Goal: Contribute content: Contribute content

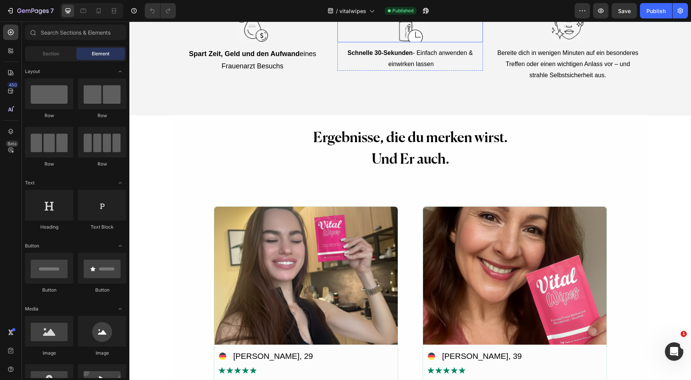
scroll to position [1877, 0]
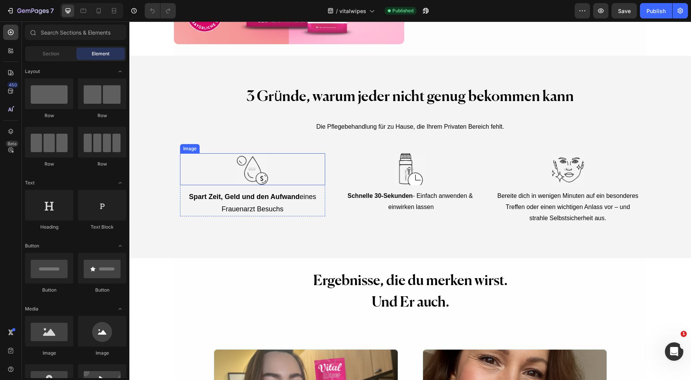
click at [249, 173] on img at bounding box center [252, 169] width 32 height 32
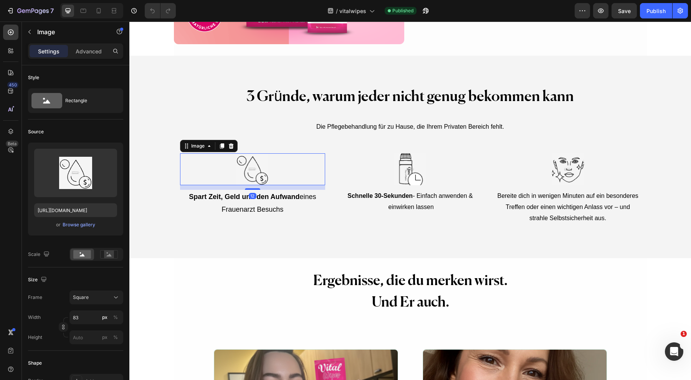
click at [90, 221] on button "Browse gallery" at bounding box center [78, 225] width 33 height 8
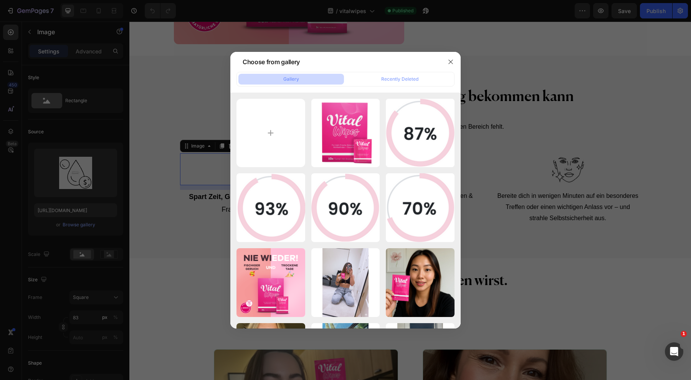
click at [454, 58] on button "button" at bounding box center [451, 62] width 12 height 12
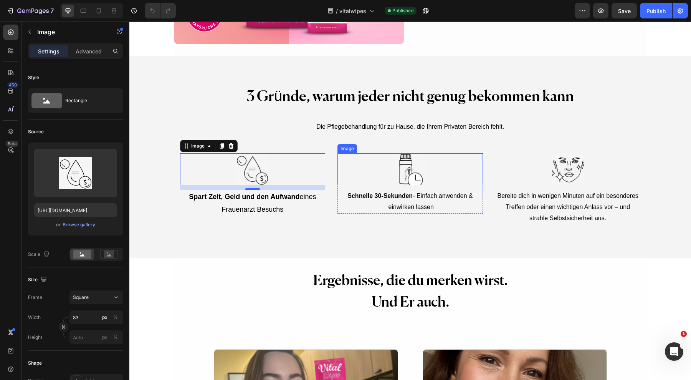
click at [422, 173] on img at bounding box center [410, 169] width 32 height 32
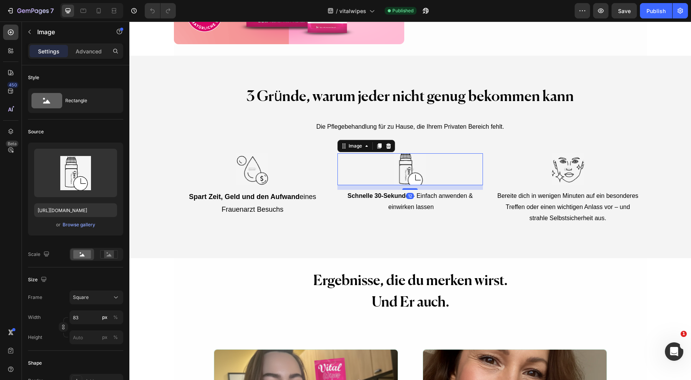
click at [85, 221] on div "Browse gallery" at bounding box center [79, 224] width 33 height 7
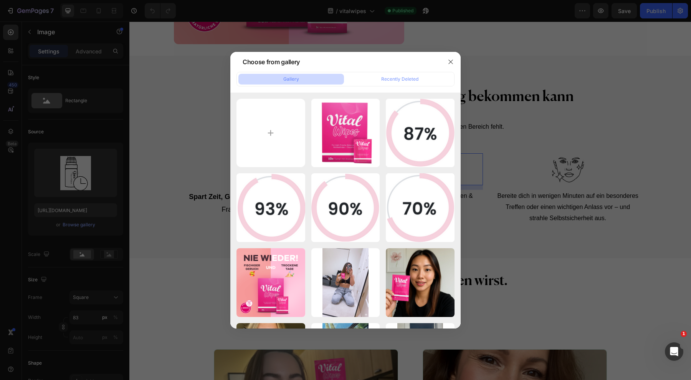
click at [0, 0] on div "ger.png 567.48 kb" at bounding box center [0, 0] width 0 height 0
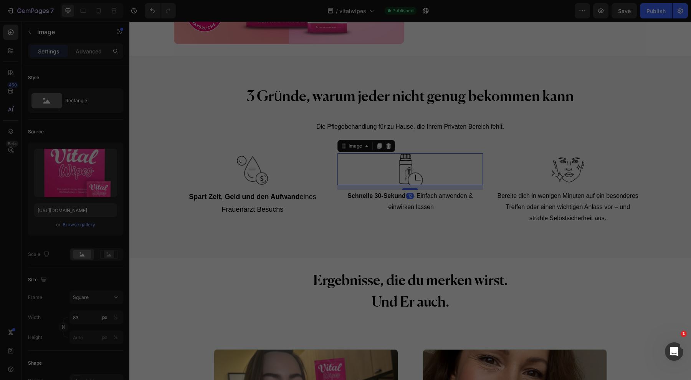
type input "[URL][DOMAIN_NAME]"
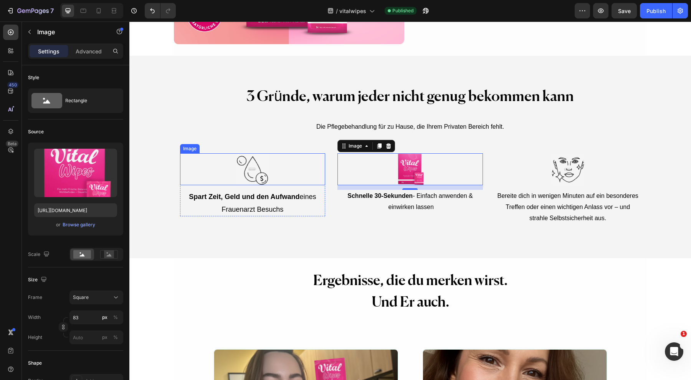
click at [236, 172] on img at bounding box center [252, 169] width 32 height 32
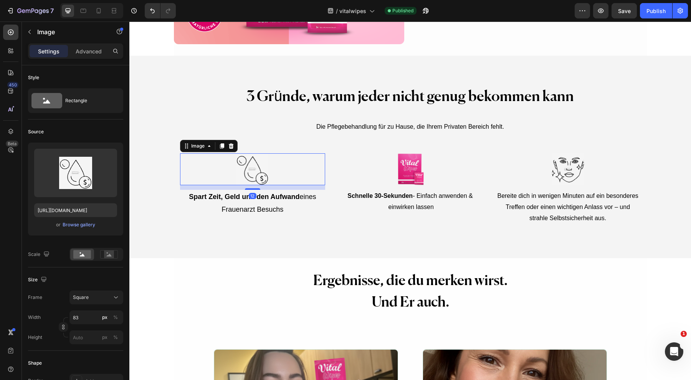
click at [63, 182] on input "file" at bounding box center [75, 185] width 53 height 13
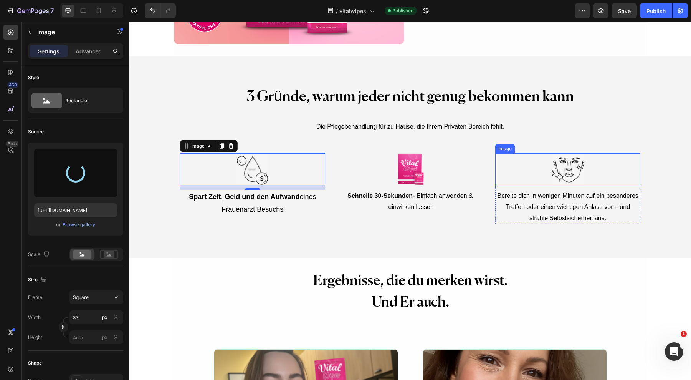
type input "[URL][DOMAIN_NAME]"
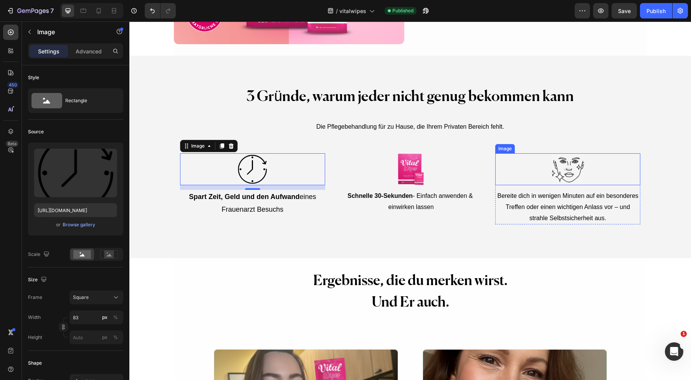
click at [529, 167] on div at bounding box center [567, 169] width 145 height 32
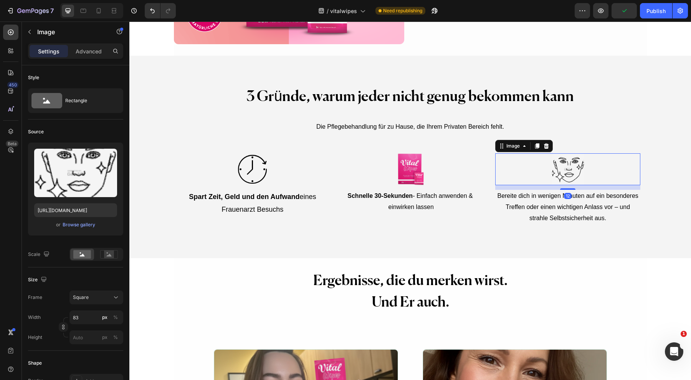
click at [82, 186] on input "file" at bounding box center [75, 185] width 53 height 13
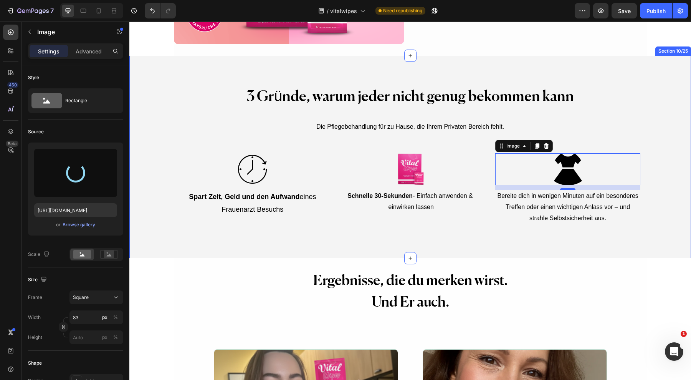
type input "[URL][DOMAIN_NAME]"
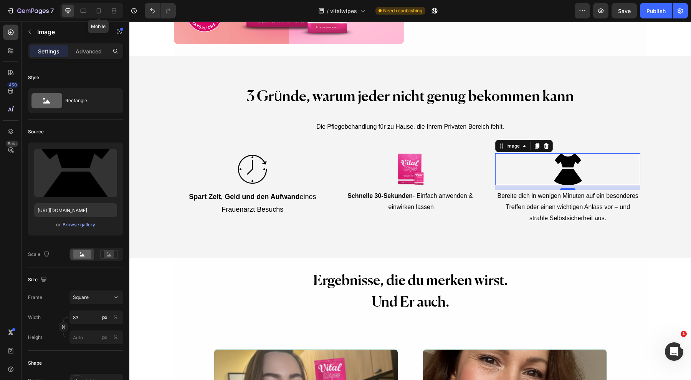
click at [100, 15] on div at bounding box center [99, 11] width 12 height 12
type input "90"
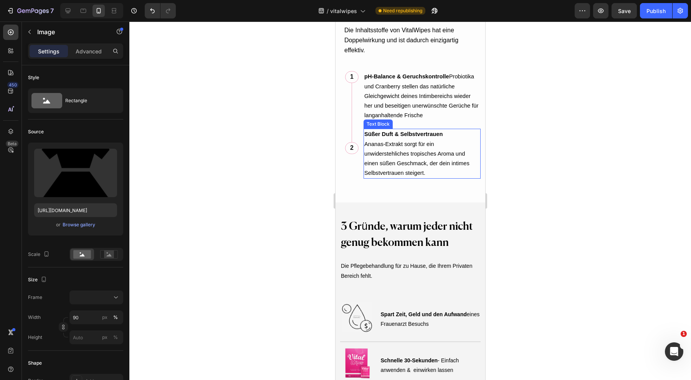
scroll to position [2378, 0]
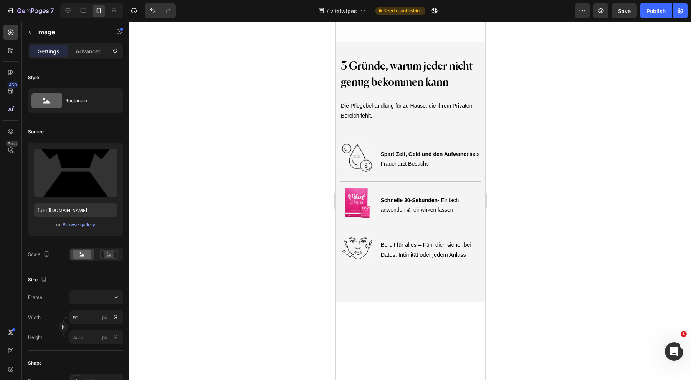
click at [346, 141] on img at bounding box center [356, 156] width 30 height 31
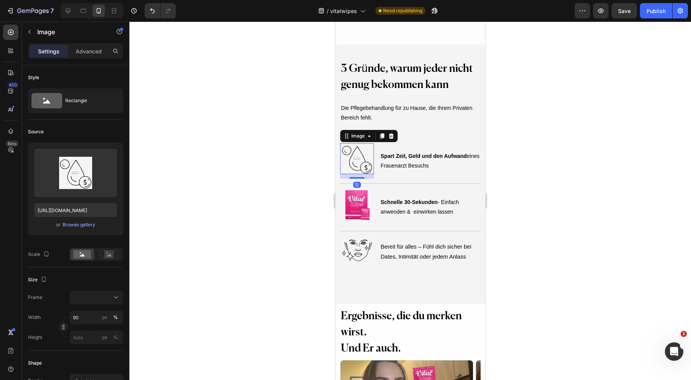
scroll to position [2618, 0]
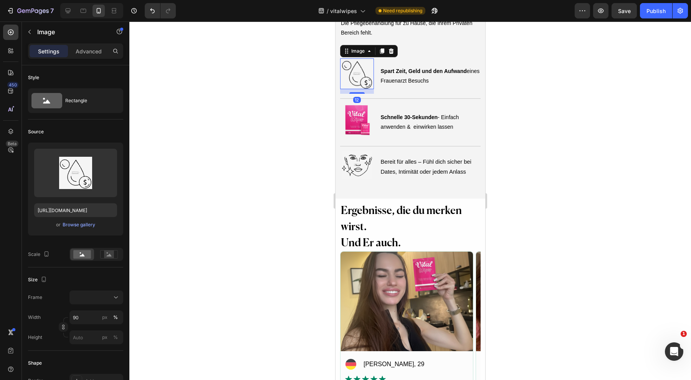
click at [84, 222] on div "Browse gallery" at bounding box center [79, 224] width 33 height 7
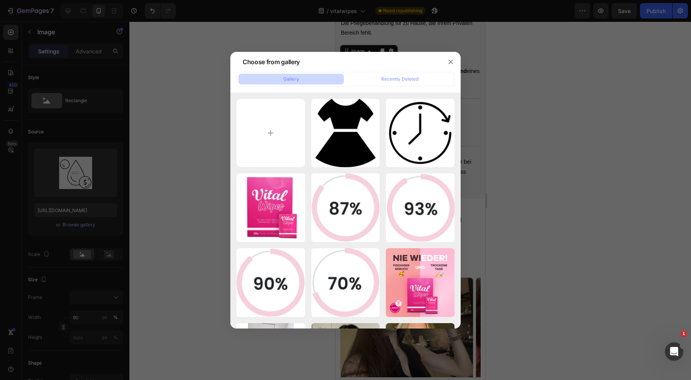
click at [0, 0] on div "timer-clock-alarm-tim...om.png 62.80 kb" at bounding box center [0, 0] width 0 height 0
type input "[URL][DOMAIN_NAME]"
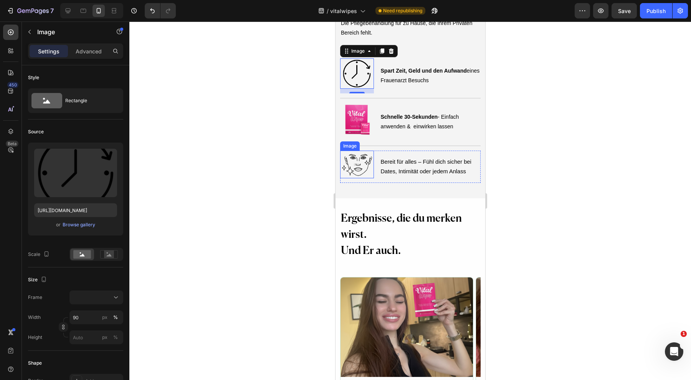
click at [358, 158] on img at bounding box center [356, 164] width 30 height 28
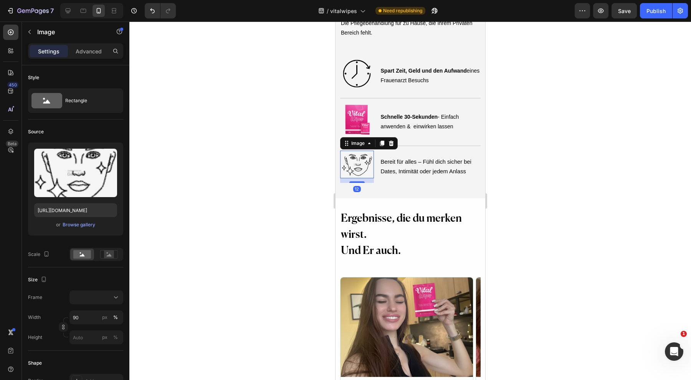
click at [76, 225] on div "Browse gallery" at bounding box center [79, 224] width 33 height 7
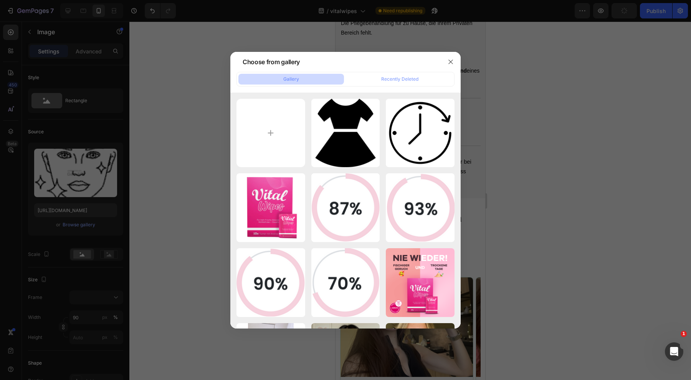
click at [0, 0] on div "one-piece-1-svgrepo-com.png 48.01 kb" at bounding box center [0, 0] width 0 height 0
type input "[URL][DOMAIN_NAME]"
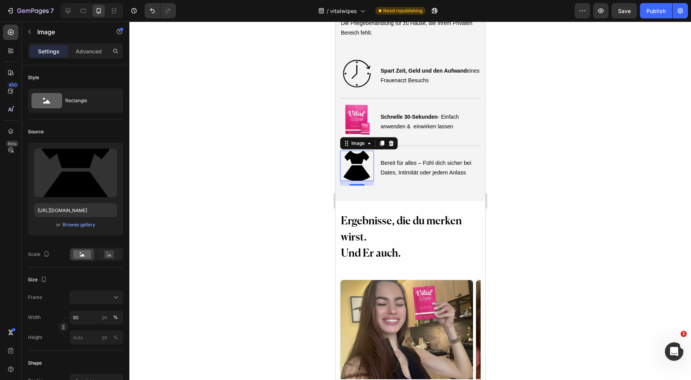
click at [564, 156] on div at bounding box center [410, 200] width 562 height 358
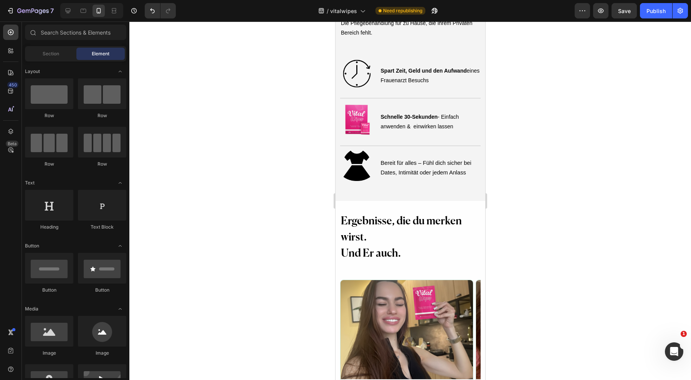
click at [648, 10] on div "Publish" at bounding box center [655, 11] width 19 height 8
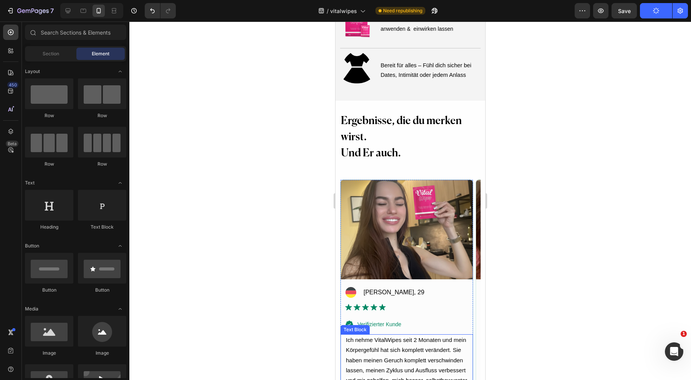
scroll to position [2570, 0]
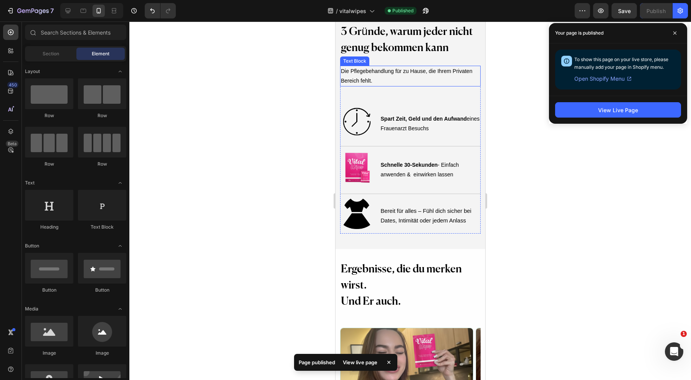
click at [671, 40] on div "Your page is published" at bounding box center [618, 33] width 138 height 20
click at [674, 34] on icon at bounding box center [674, 32] width 3 height 3
